Goal: Download file/media

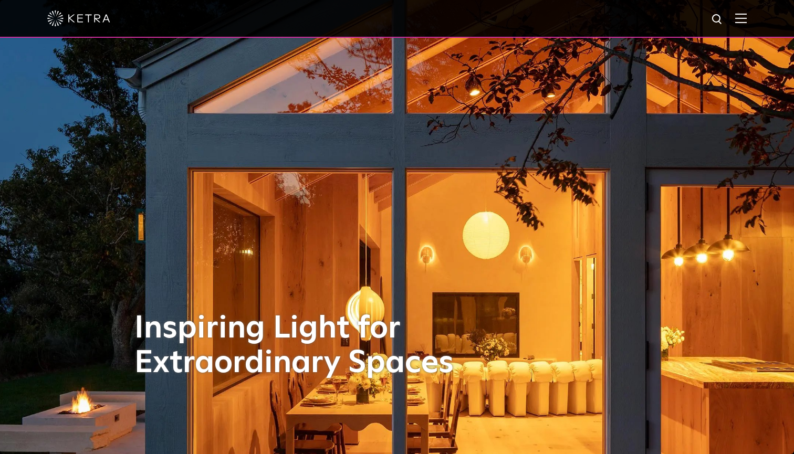
click at [739, 16] on img at bounding box center [741, 18] width 12 height 10
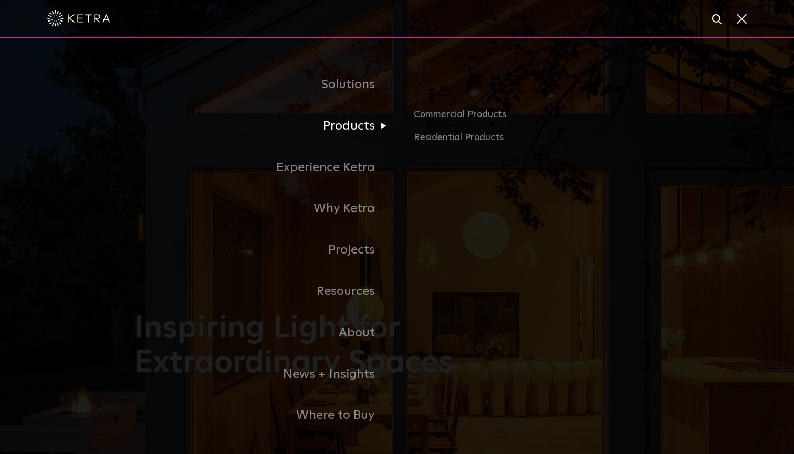
click at [342, 125] on link "Products" at bounding box center [265, 126] width 262 height 41
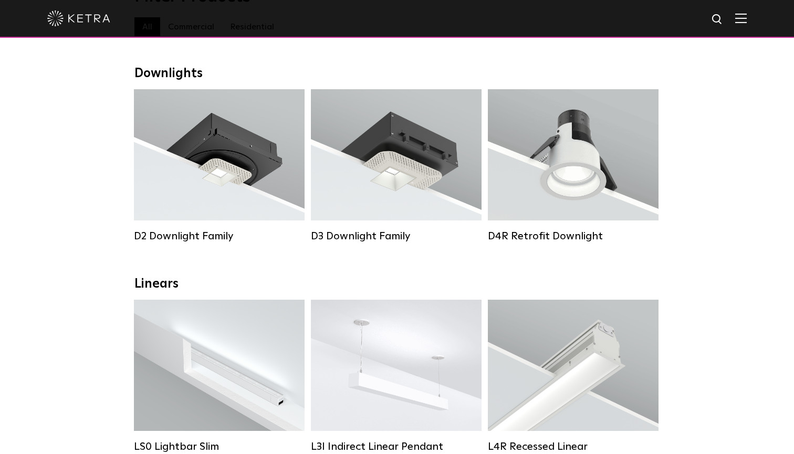
scroll to position [114, 0]
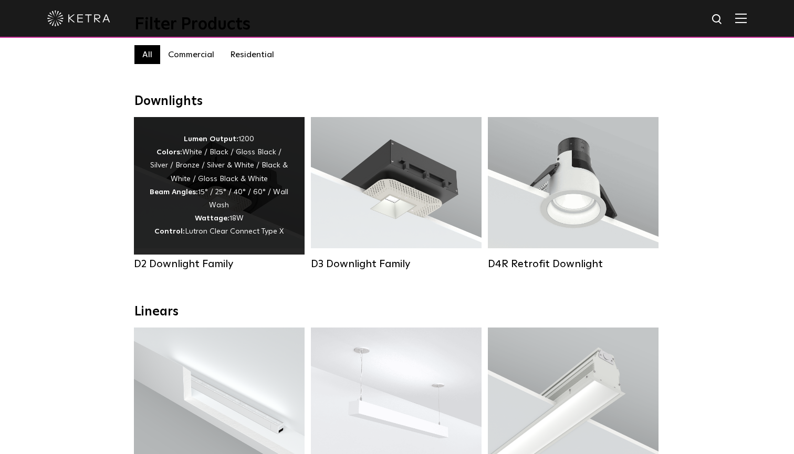
click at [196, 144] on div "Lumen Output: 1200 Colors: White / Black / Gloss Black / Silver / Bronze / Silv…" at bounding box center [219, 186] width 139 height 106
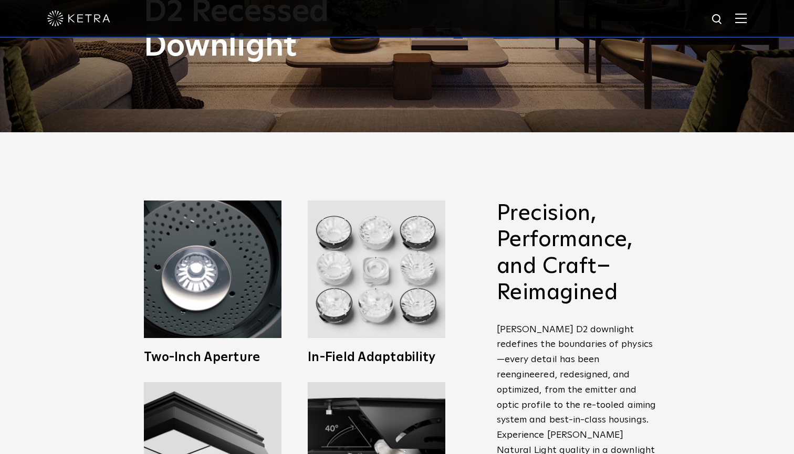
scroll to position [321, 0]
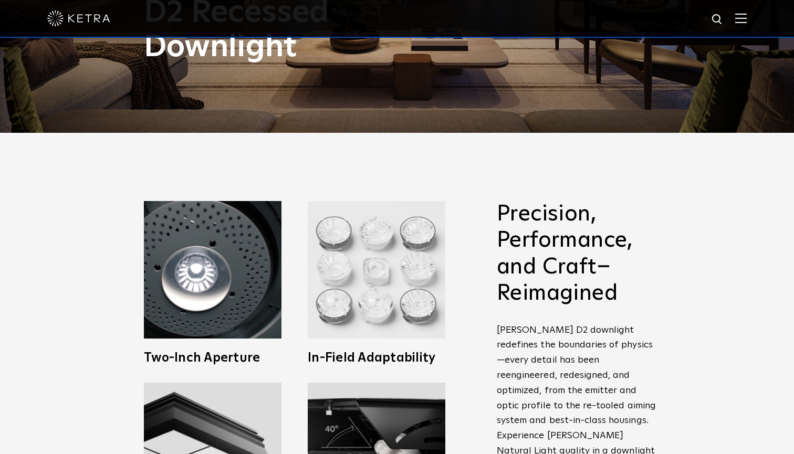
click at [386, 266] on img at bounding box center [377, 270] width 138 height 138
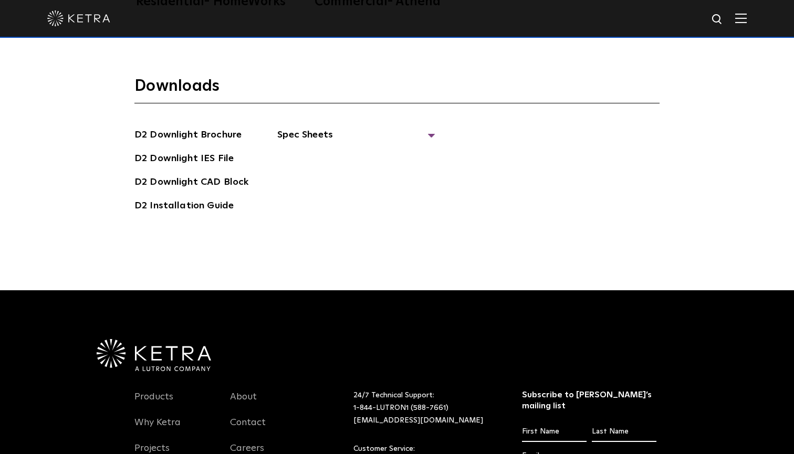
scroll to position [2936, 0]
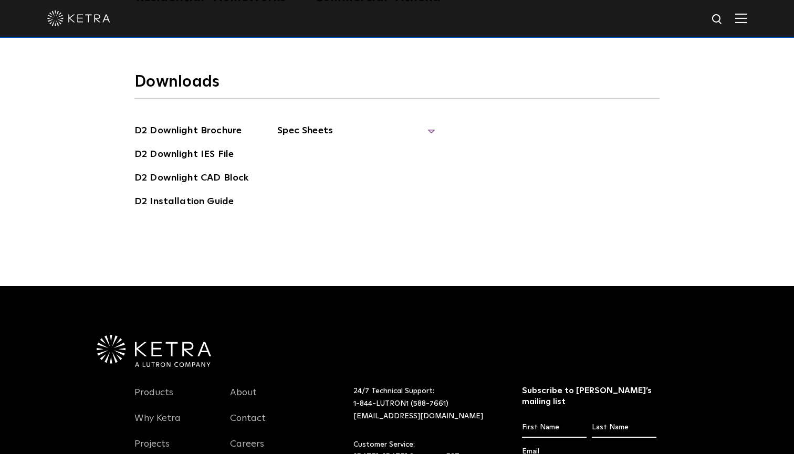
click at [291, 123] on span "Spec Sheets" at bounding box center [355, 134] width 157 height 23
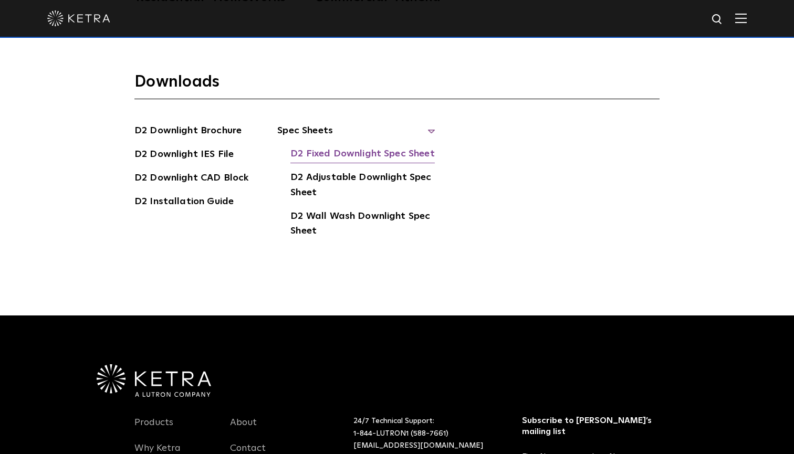
click at [321, 146] on link "D2 Fixed Downlight Spec Sheet" at bounding box center [362, 154] width 144 height 17
